Goal: Answer question/provide support

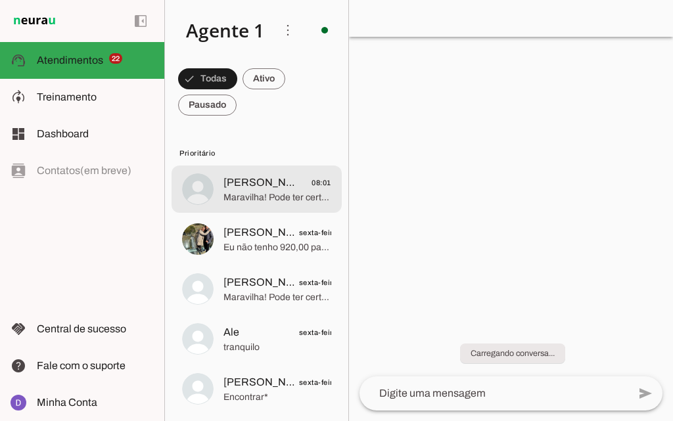
drag, startPoint x: 227, startPoint y: 191, endPoint x: 238, endPoint y: 194, distance: 12.1
click at [227, 192] on span "Maravilha! Pode ter certeza que você veio ao lugar certo! ✨ A Dra. [PERSON_NAME…" at bounding box center [277, 197] width 108 height 13
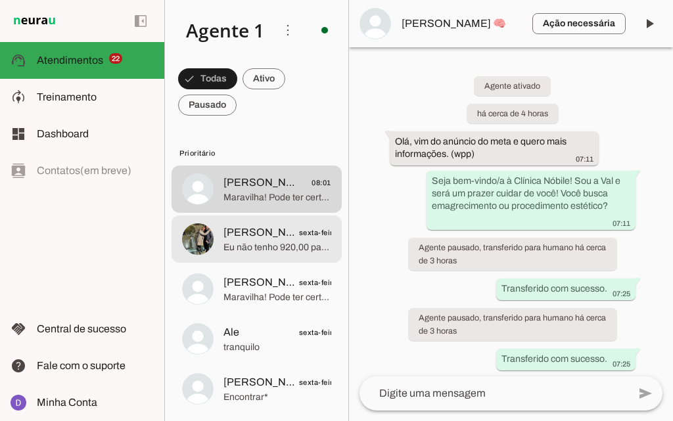
click at [252, 231] on span "[PERSON_NAME]" at bounding box center [261, 233] width 76 height 16
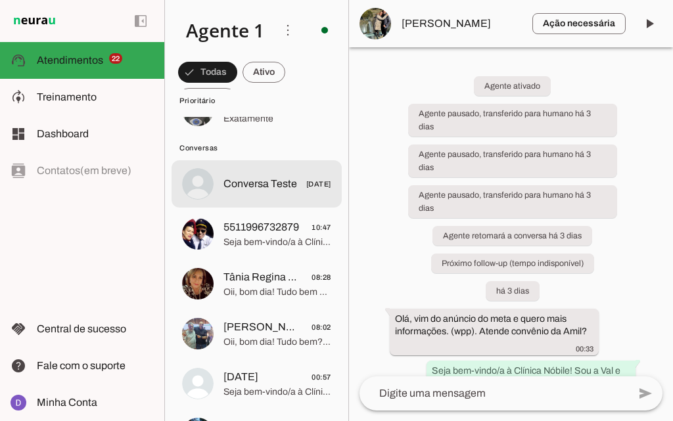
scroll to position [1270, 0]
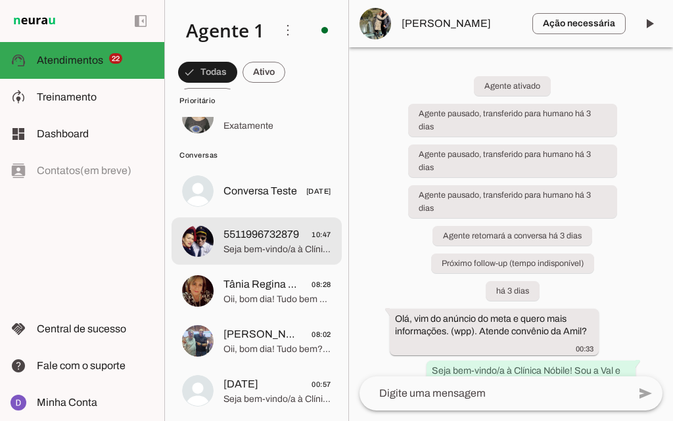
click at [266, 234] on span "5511996732879" at bounding box center [261, 235] width 76 height 16
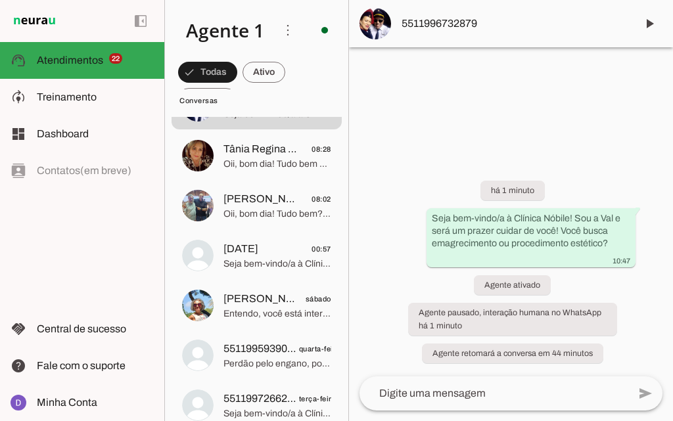
scroll to position [1263, 0]
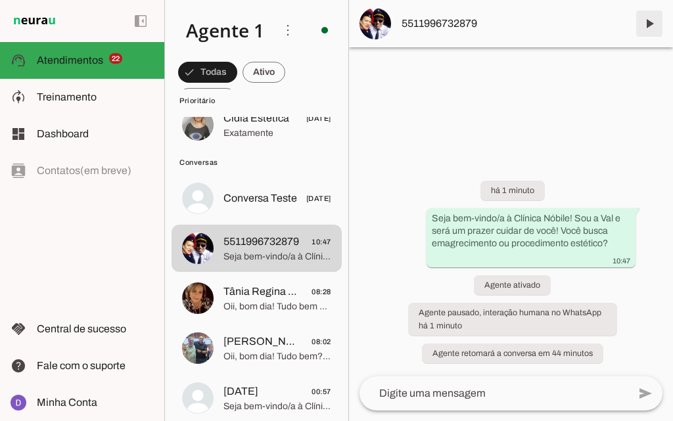
click at [647, 16] on span at bounding box center [649, 24] width 32 height 32
